Goal: Obtain resource: Download file/media

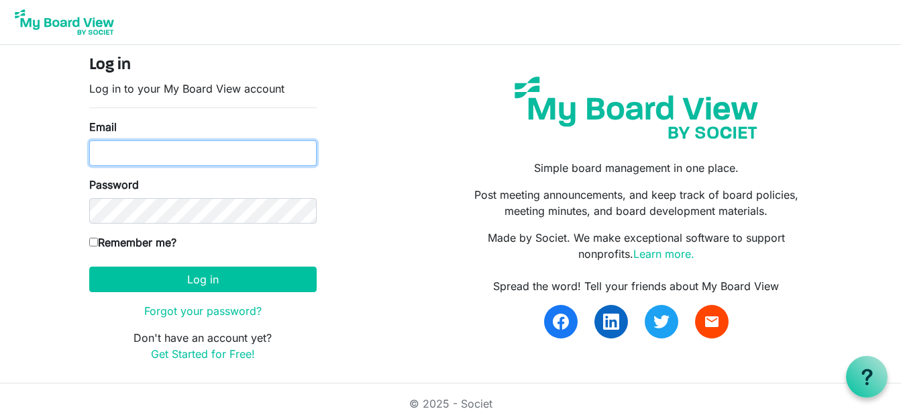
type input "[EMAIL_ADDRESS][DOMAIN_NAME]"
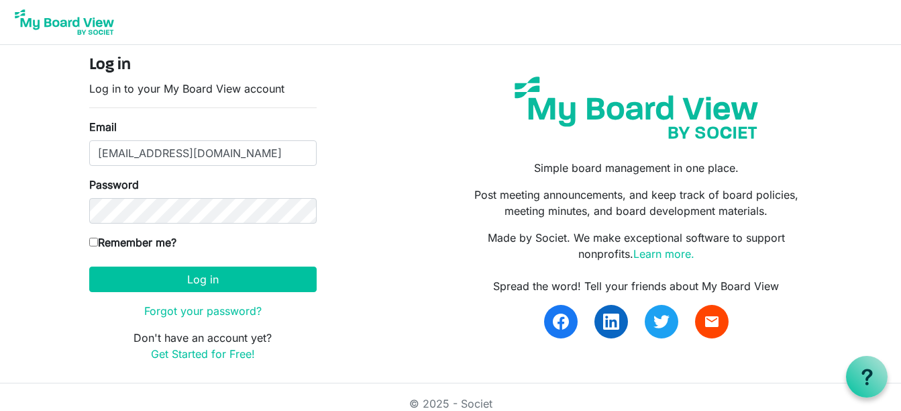
click at [94, 248] on label "Remember me?" at bounding box center [132, 242] width 87 height 16
click at [94, 246] on input "Remember me?" at bounding box center [93, 242] width 9 height 9
checkbox input "true"
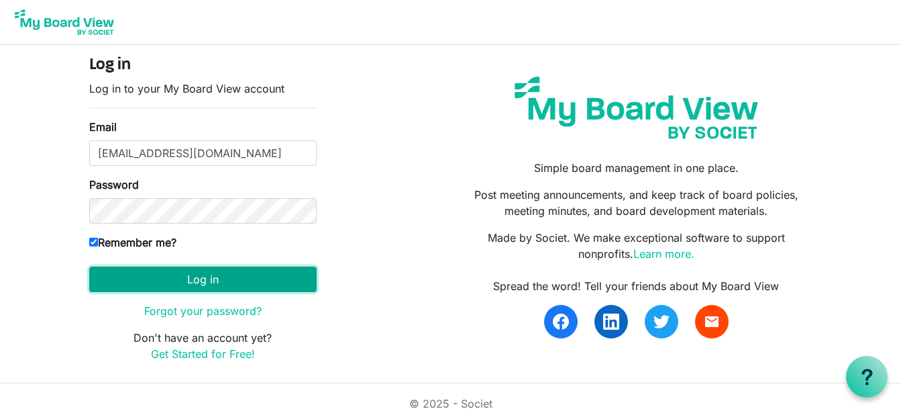
click at [206, 273] on button "Log in" at bounding box center [203, 279] width 228 height 26
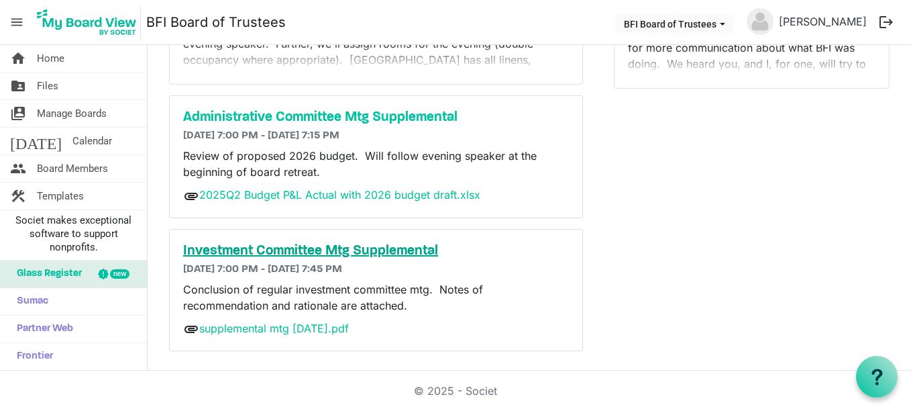
scroll to position [167, 0]
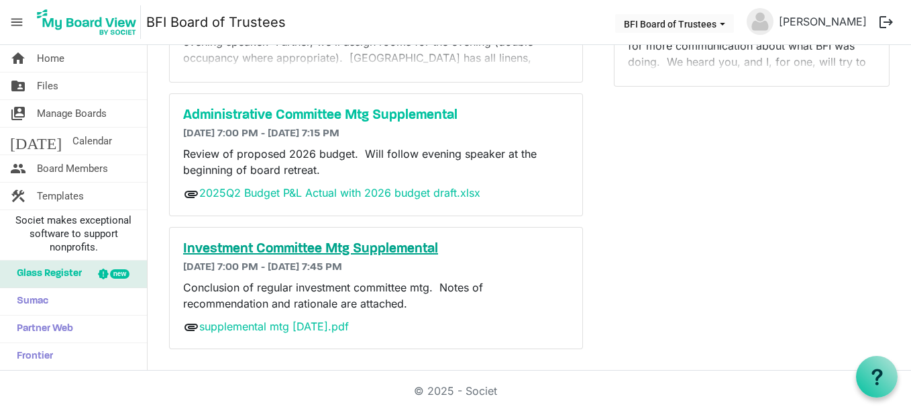
click at [284, 243] on h5 "Investment Committee Mtg Supplemental" at bounding box center [376, 249] width 386 height 16
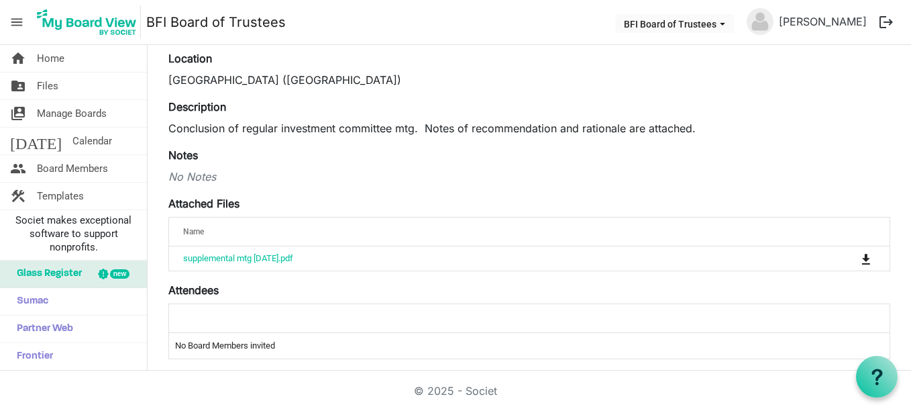
scroll to position [101, 0]
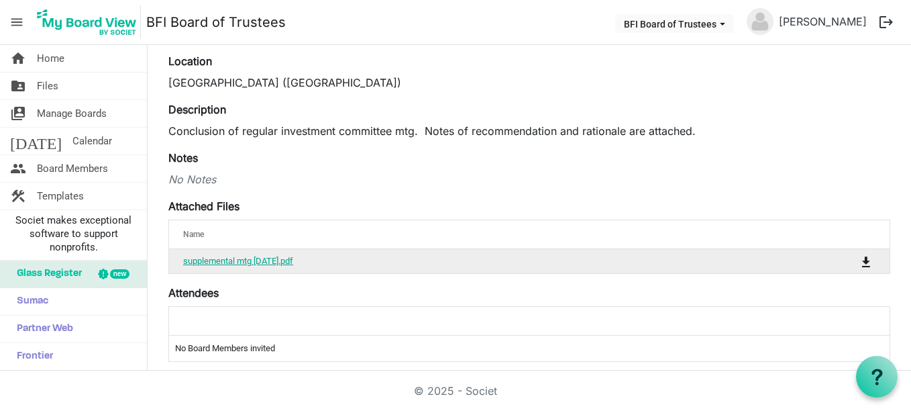
click at [249, 257] on link "supplemental mtg [DATE].pdf" at bounding box center [238, 261] width 110 height 10
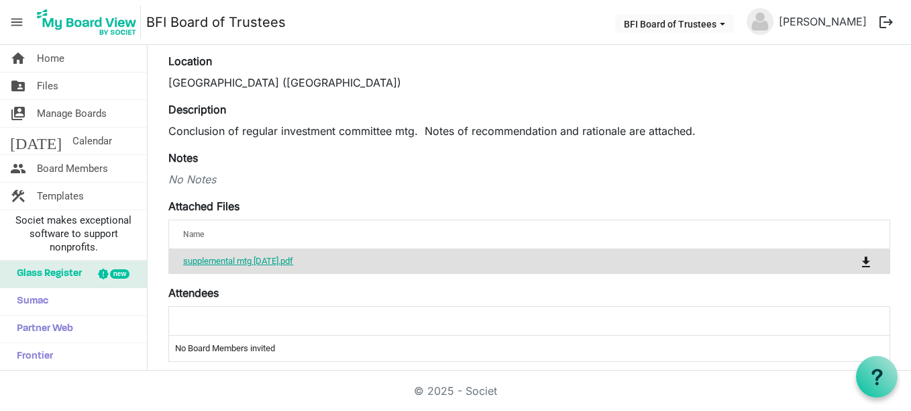
click at [293, 260] on link "supplemental mtg 25 sep 2025.pdf" at bounding box center [238, 261] width 110 height 10
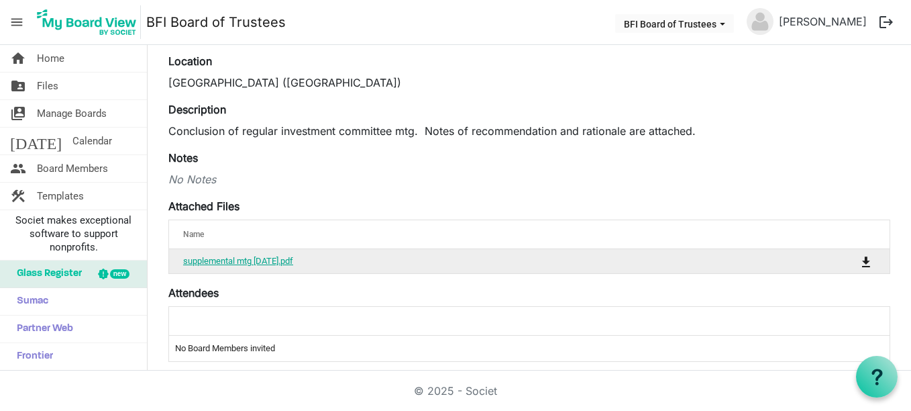
click at [283, 259] on link "supplemental mtg 25 sep 2025.pdf" at bounding box center [238, 261] width 110 height 10
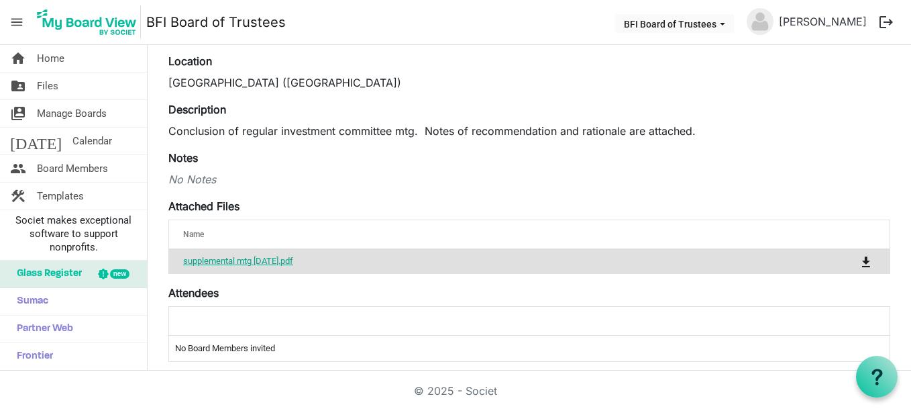
click at [229, 259] on link "supplemental mtg 25 sep 2025.pdf" at bounding box center [238, 261] width 110 height 10
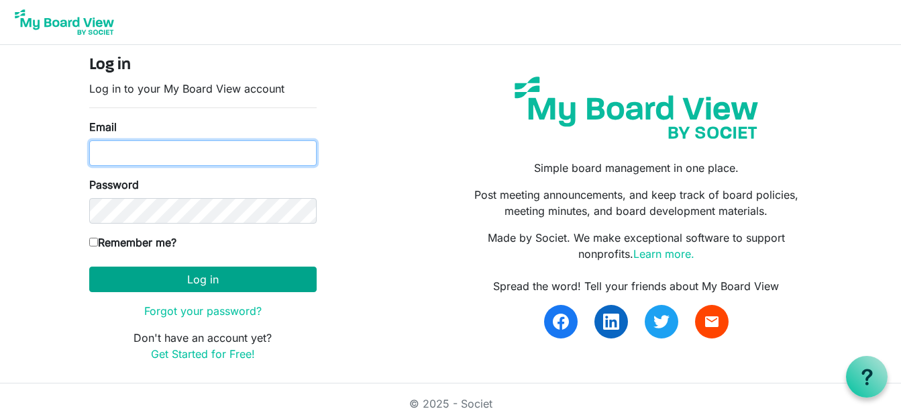
type input "c.brentcloyd@gmail.com"
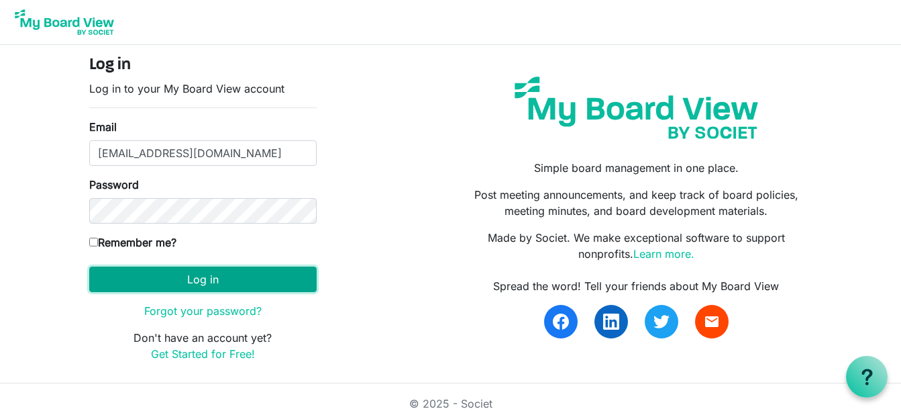
click at [186, 280] on button "Log in" at bounding box center [203, 279] width 228 height 26
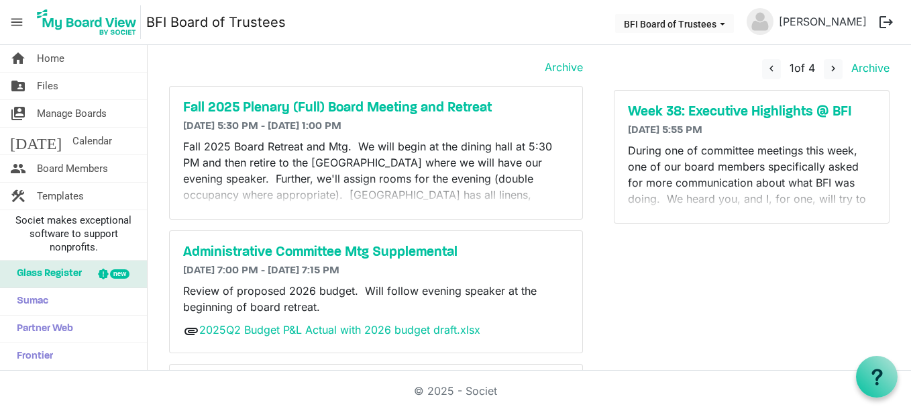
scroll to position [34, 0]
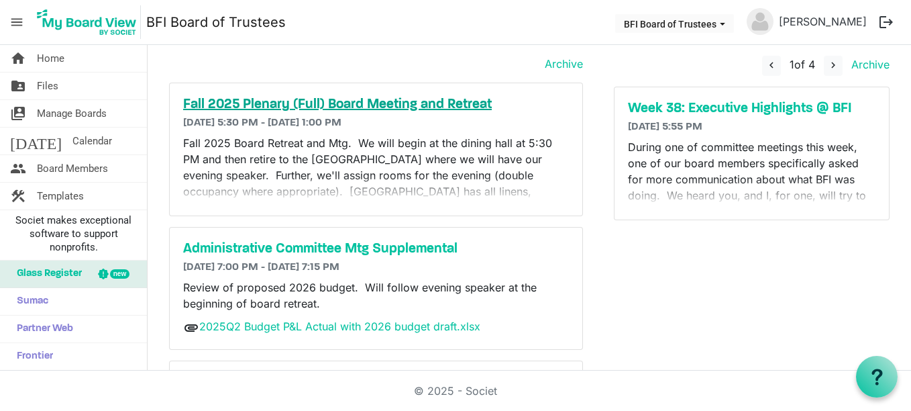
click at [282, 101] on h5 "Fall 2025 Plenary (Full) Board Meeting and Retreat" at bounding box center [376, 105] width 386 height 16
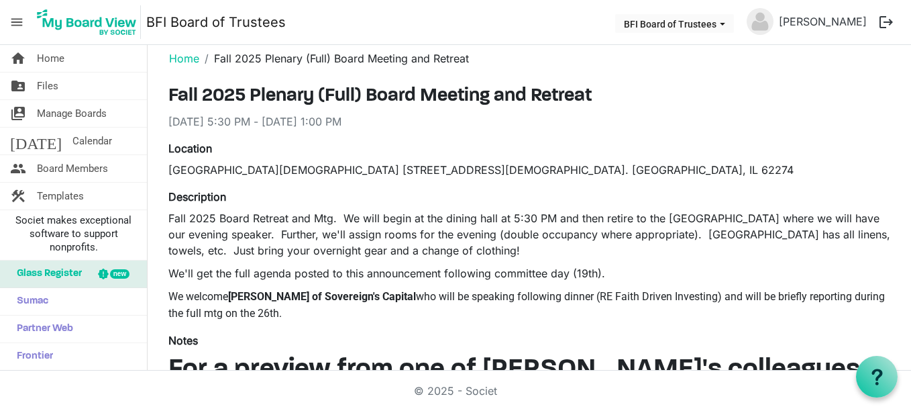
scroll to position [17, 0]
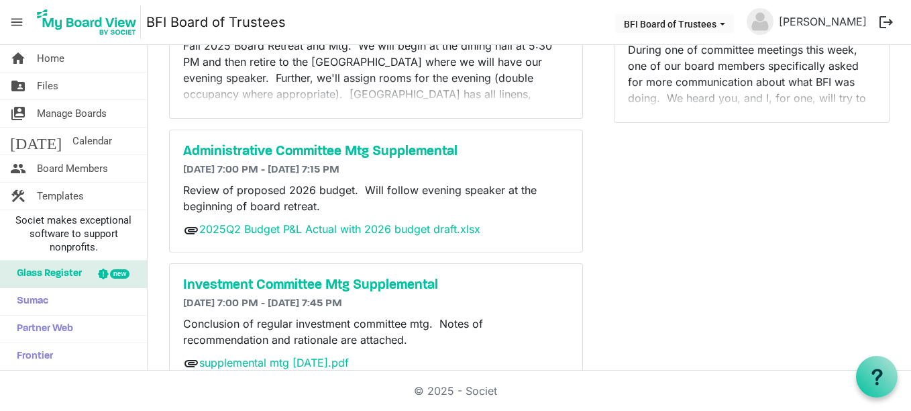
scroll to position [134, 0]
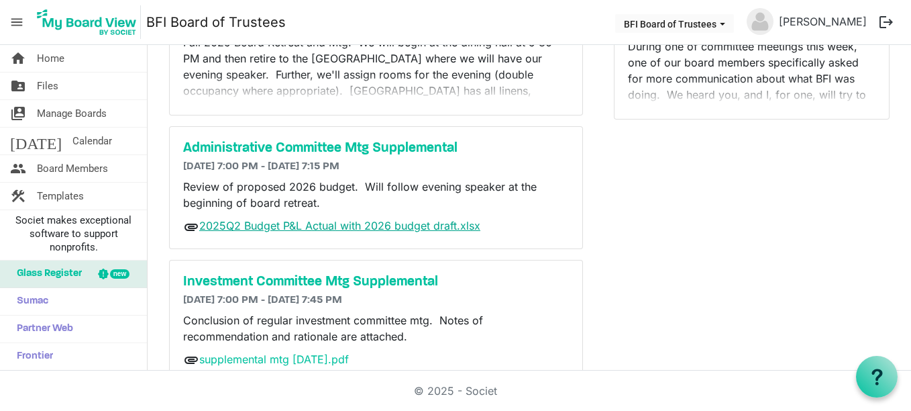
click at [282, 226] on link "2025Q2 Budget P&L Actual with 2026 budget draft.xlsx" at bounding box center [339, 225] width 281 height 13
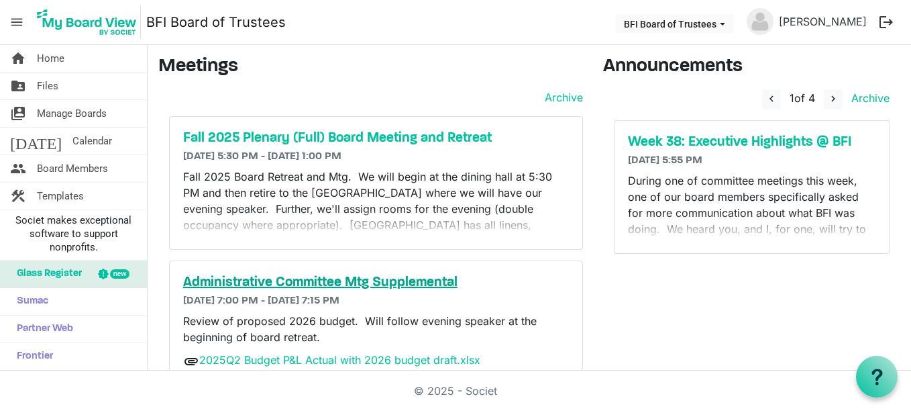
click at [315, 279] on h5 "Administrative Committee Mtg Supplemental" at bounding box center [376, 283] width 386 height 16
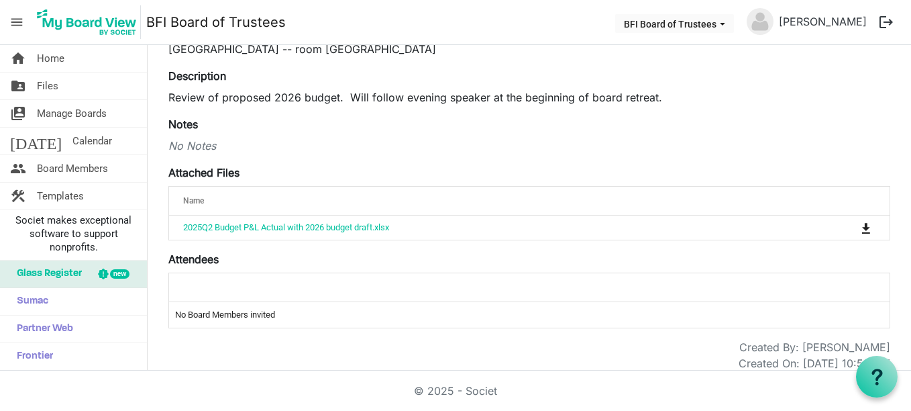
scroll to position [146, 0]
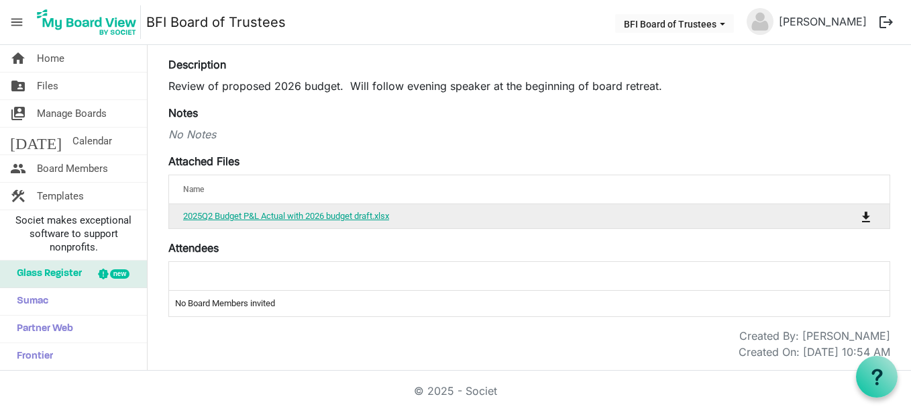
click at [244, 212] on link "2025Q2 Budget P&L Actual with 2026 budget draft.xlsx" at bounding box center [286, 216] width 206 height 10
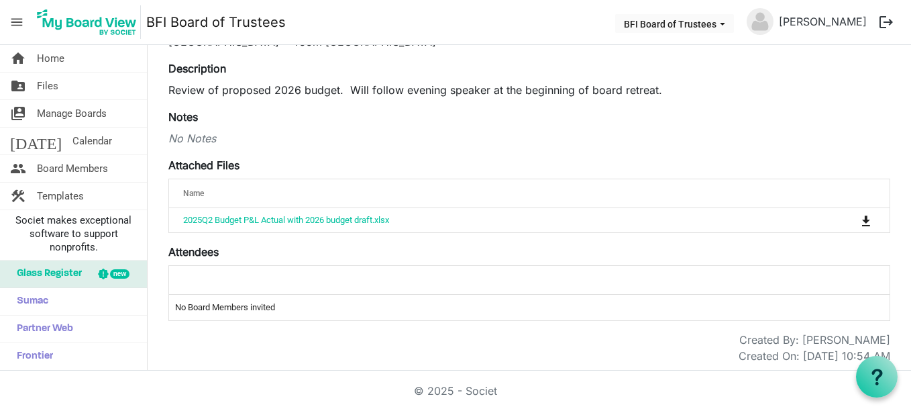
scroll to position [146, 0]
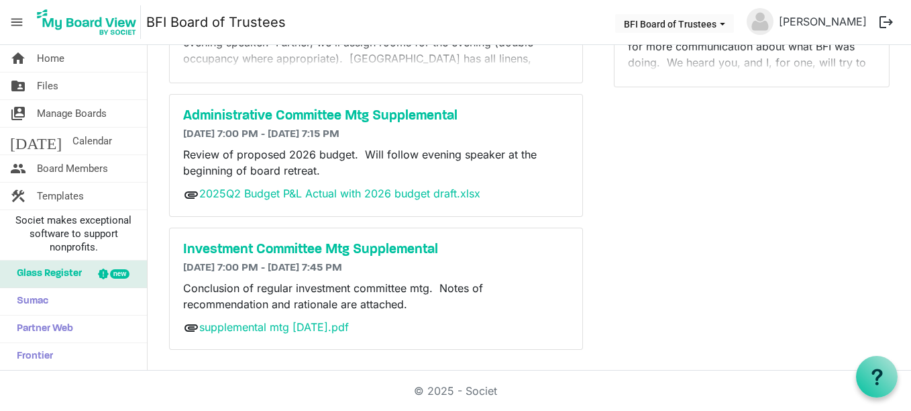
scroll to position [167, 0]
